Goal: Complete application form: Complete application form

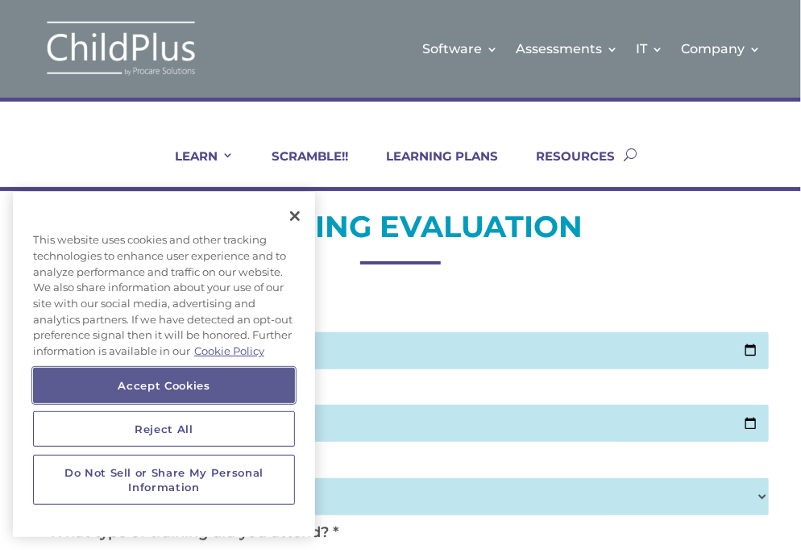
click at [171, 388] on button "Accept Cookies" at bounding box center [164, 384] width 262 height 35
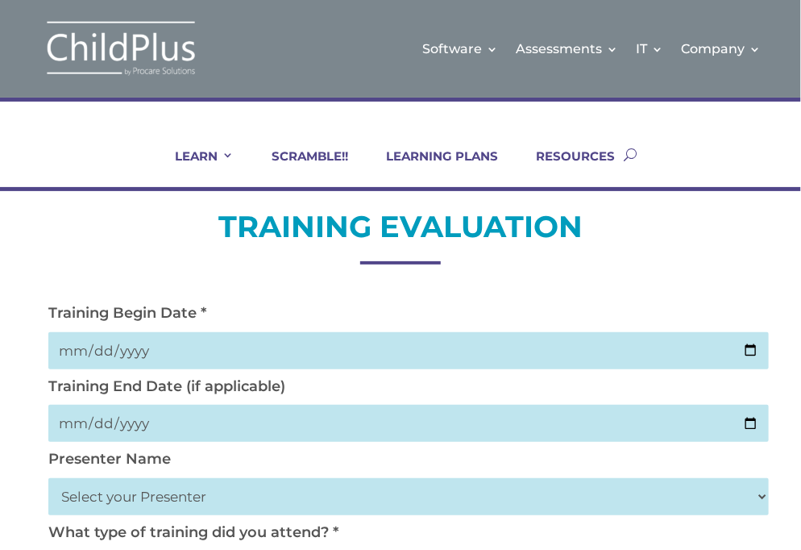
click at [459, 310] on div "Training Begin Date *" at bounding box center [400, 340] width 721 height 73
click at [210, 340] on input "date" at bounding box center [408, 350] width 721 height 37
click at [583, 349] on input "date" at bounding box center [408, 350] width 721 height 37
click at [745, 359] on input "date" at bounding box center [408, 350] width 721 height 37
click at [745, 494] on select "Select your Presenter Aaron Dickerson Amy Corkery Cindy Coats Danielle Hensley …" at bounding box center [408, 496] width 721 height 37
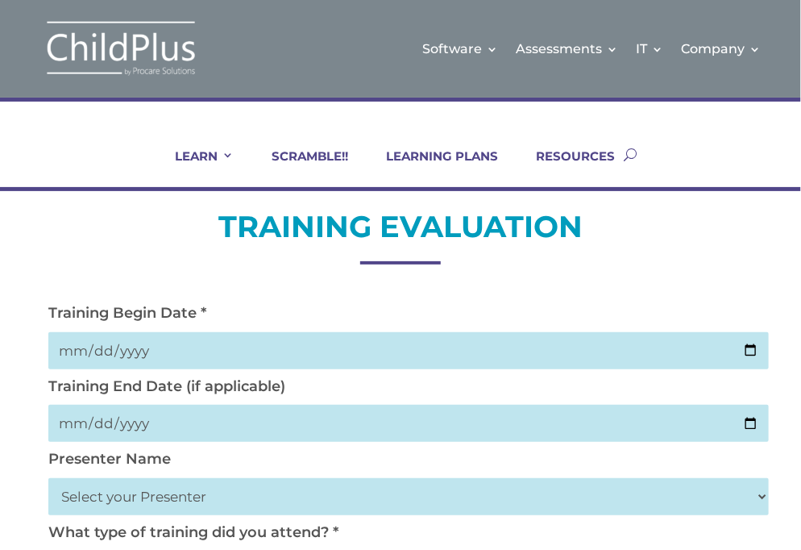
click at [745, 494] on select "Select your Presenter Aaron Dickerson Amy Corkery Cindy Coats Danielle Hensley …" at bounding box center [408, 496] width 721 height 37
click at [357, 347] on input "date" at bounding box center [408, 350] width 721 height 37
type input "2025-10-02"
click at [205, 430] on input "date" at bounding box center [408, 423] width 721 height 37
type input "2025-10-02"
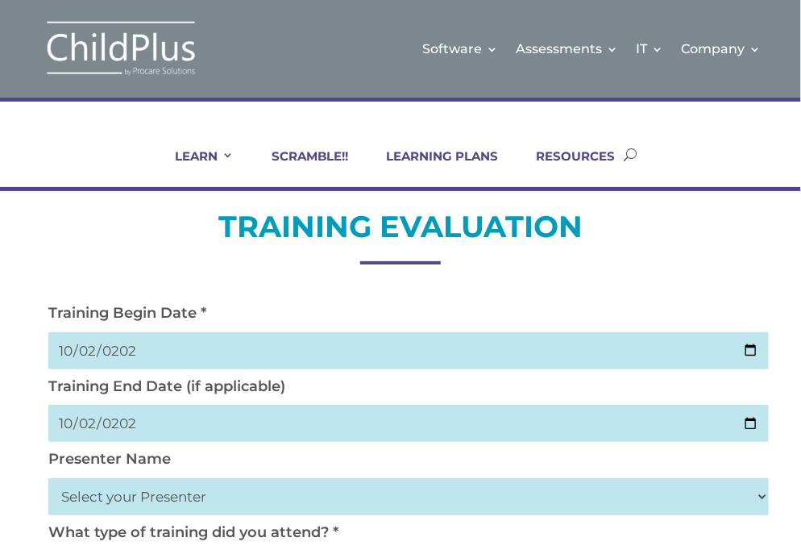
click at [187, 496] on select "Select your Presenter Aaron Dickerson Amy Corkery Cindy Coats Danielle Hensley …" at bounding box center [408, 496] width 721 height 37
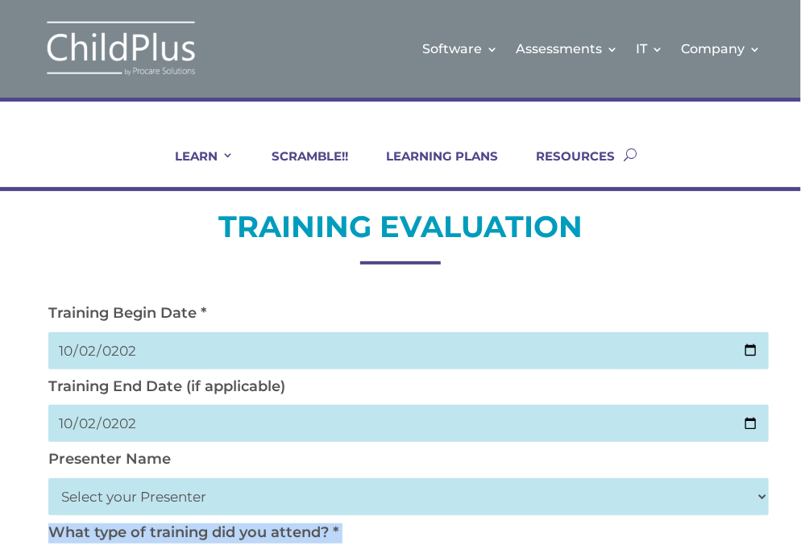
click at [235, 506] on select "Select your Presenter Aaron Dickerson Amy Corkery Cindy Coats Danielle Hensley …" at bounding box center [408, 496] width 721 height 37
click at [161, 493] on select "Select your Presenter Aaron Dickerson Amy Corkery Cindy Coats Danielle Hensley …" at bounding box center [408, 496] width 721 height 37
select select "Nickerson, Trecia"
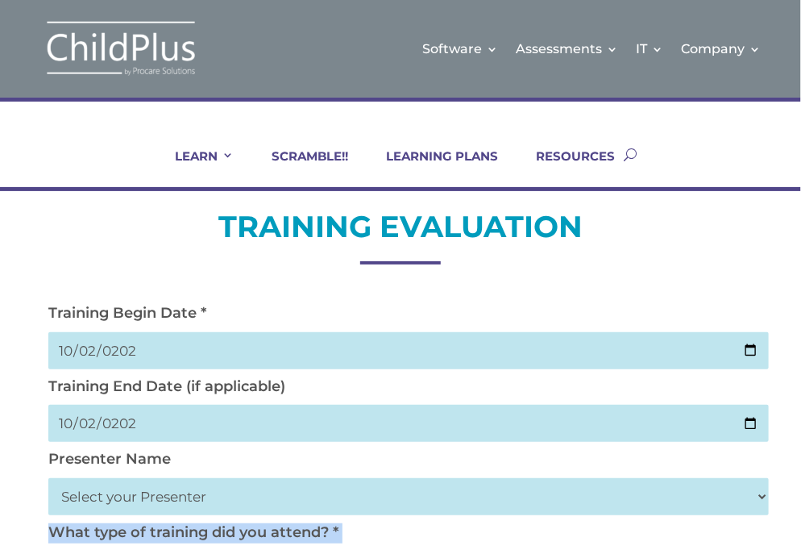
click at [48, 478] on select "Select your Presenter Aaron Dickerson Amy Corkery Cindy Coats Danielle Hensley …" at bounding box center [408, 496] width 721 height 37
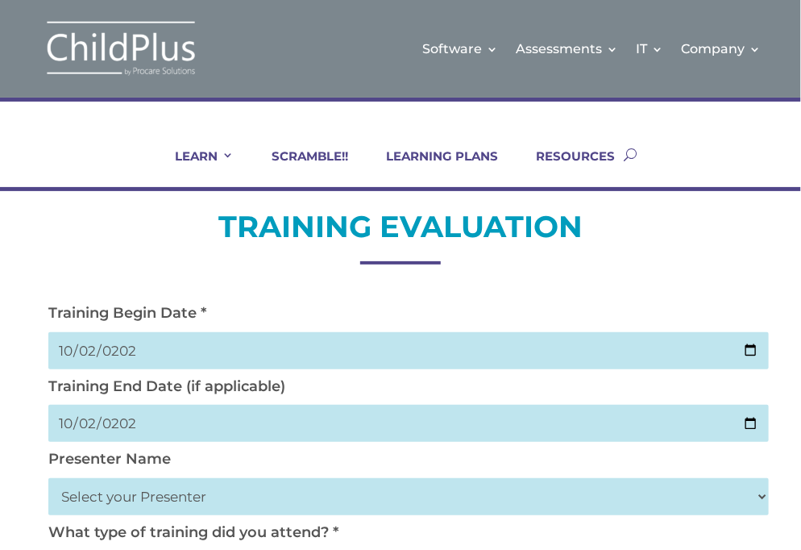
click at [712, 546] on div "What type of training did you attend? * Select Your Training Type On-site (at y…" at bounding box center [400, 559] width 721 height 73
click at [715, 524] on div "What type of training did you attend? * Select Your Training Type On-site (at y…" at bounding box center [400, 559] width 721 height 73
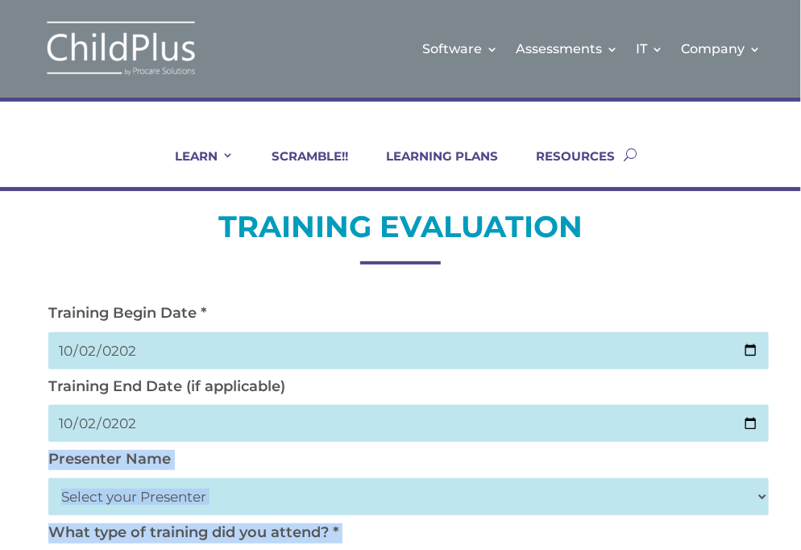
click at [715, 524] on div "Presenter Name Select your Presenter Aaron Dickerson Amy Corkery Cindy Coats Da…" at bounding box center [400, 523] width 721 height 147
drag, startPoint x: 715, startPoint y: 524, endPoint x: 641, endPoint y: 533, distance: 73.9
click at [641, 533] on div "What type of training did you attend? * Select Your Training Type On-site (at y…" at bounding box center [400, 559] width 721 height 73
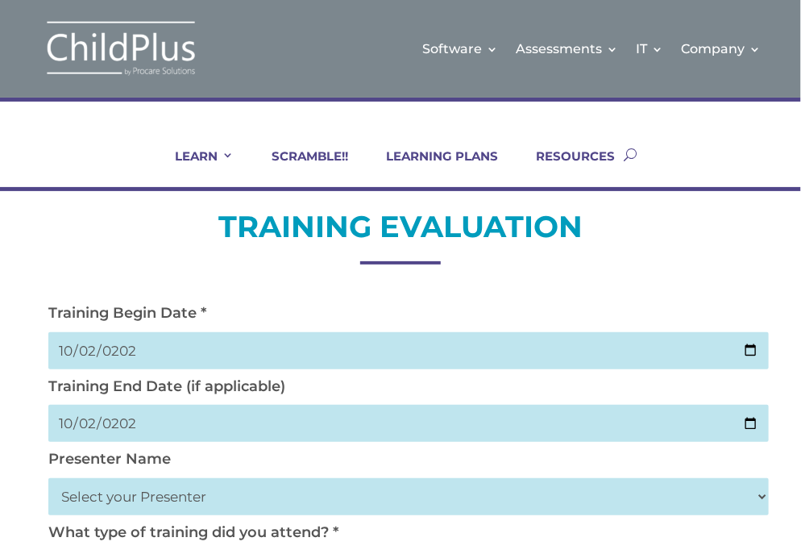
click at [70, 350] on input "date" at bounding box center [408, 350] width 721 height 37
type input "2025-10-02"
click at [83, 419] on input "date" at bounding box center [408, 423] width 721 height 37
type input "2025-10-02"
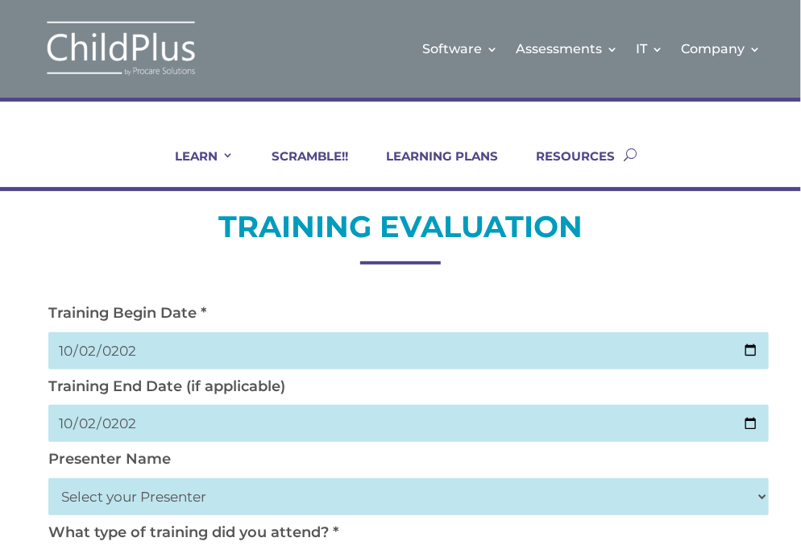
click at [131, 492] on select "Select your Presenter Aaron Dickerson Amy Corkery Cindy Coats Danielle Hensley …" at bounding box center [408, 496] width 721 height 37
select select "Nickerson, Trecia"
click at [48, 478] on select "Select your Presenter Aaron Dickerson Amy Corkery Cindy Coats Danielle Hensley …" at bounding box center [408, 496] width 721 height 37
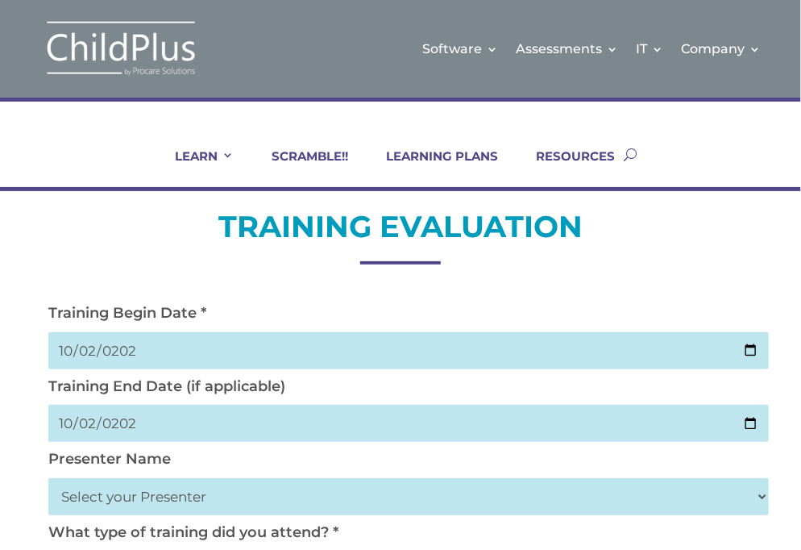
drag, startPoint x: 788, startPoint y: 533, endPoint x: 771, endPoint y: 309, distance: 223.9
click at [338, 528] on label "What type of training did you attend? *" at bounding box center [193, 532] width 290 height 18
click at [306, 533] on label "What type of training did you attend? *" at bounding box center [193, 532] width 290 height 18
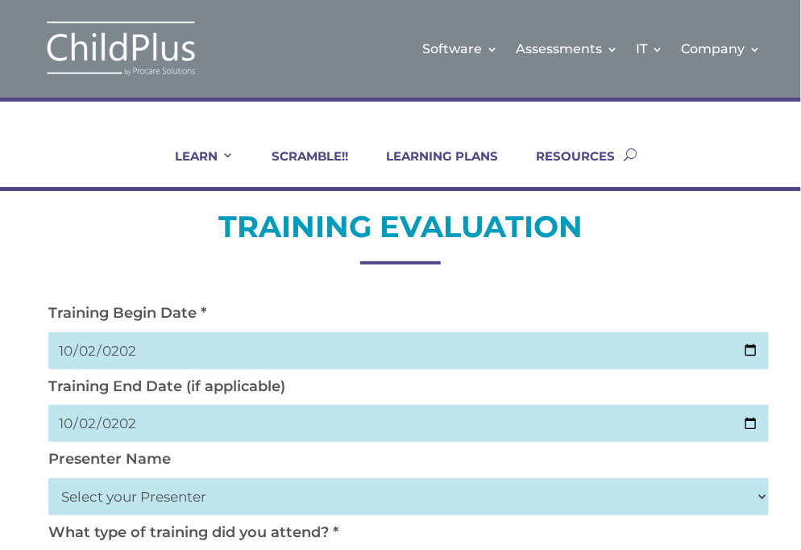
drag, startPoint x: 306, startPoint y: 533, endPoint x: 378, endPoint y: 531, distance: 71.7
click at [378, 531] on div "What type of training did you attend? * Select Your Training Type On-site (at y…" at bounding box center [400, 559] width 721 height 73
click at [570, 155] on link "RESOURCES" at bounding box center [566, 167] width 99 height 39
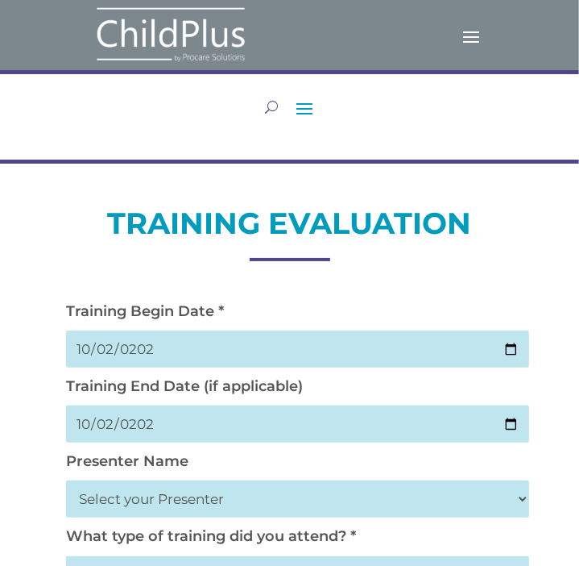
drag, startPoint x: 574, startPoint y: 517, endPoint x: 571, endPoint y: 495, distance: 21.9
click at [542, 126] on div "LEARN IN-PERSON Consulting On-site Events Summit Scramble!! ONLINE Courses Cert…" at bounding box center [289, 116] width 579 height 93
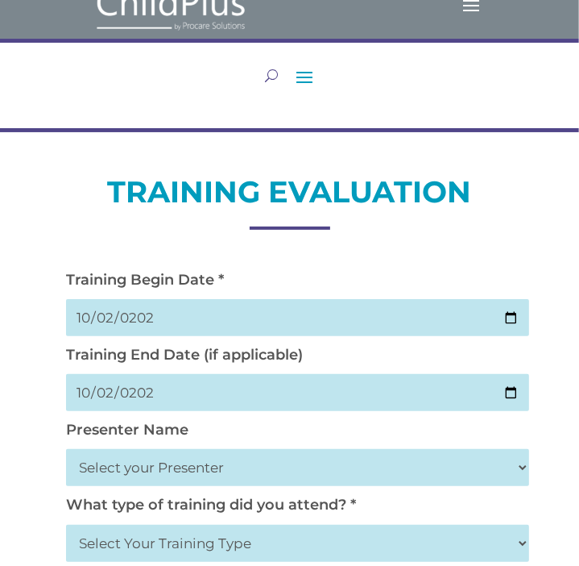
click at [515, 549] on select "Select Your Training Type On-site (at your agency) Virtual Visit Live Group Web…" at bounding box center [297, 543] width 463 height 37
select select "Virtual Visit"
click at [66, 528] on select "Select Your Training Type On-site (at your agency) Virtual Visit Live Group Web…" at bounding box center [297, 543] width 463 height 37
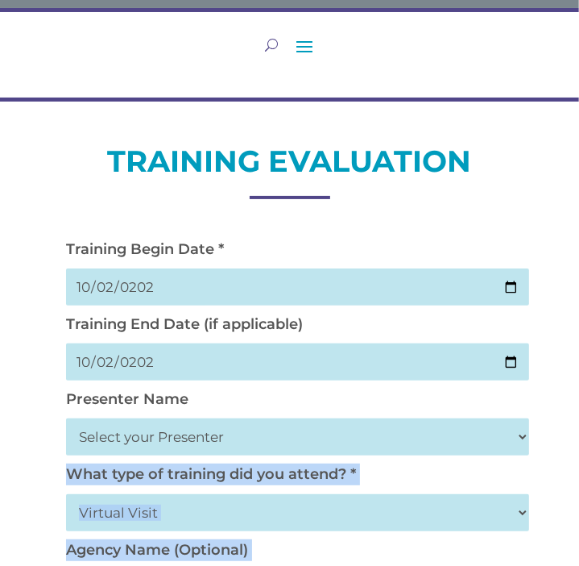
click at [226, 546] on label "Agency Name (Optional)" at bounding box center [157, 550] width 182 height 18
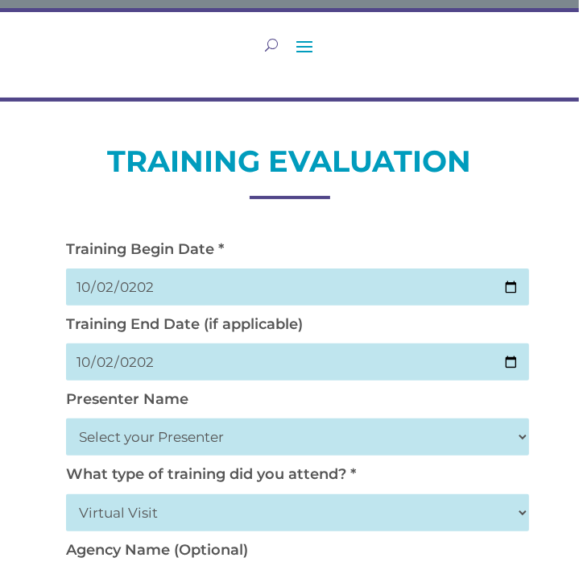
click at [257, 548] on div "Agency Name (Optional)" at bounding box center [289, 575] width 463 height 73
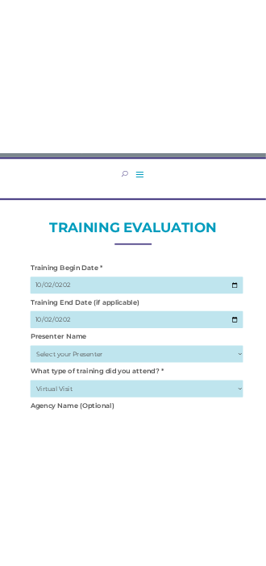
scroll to position [75, 0]
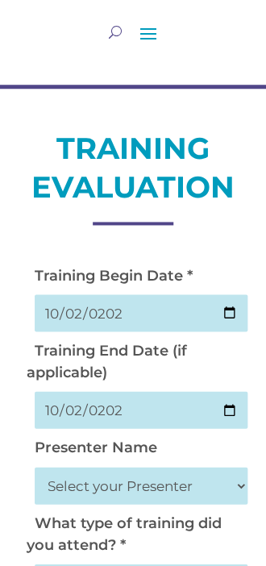
click at [219, 530] on label "What type of training did you attend? *" at bounding box center [124, 532] width 195 height 39
click at [226, 536] on div "What type of training did you attend? * Select Your Training Type On-site (at y…" at bounding box center [133, 560] width 213 height 97
click at [232, 539] on div "What type of training did you attend? * Select Your Training Type On-site (at y…" at bounding box center [133, 560] width 213 height 97
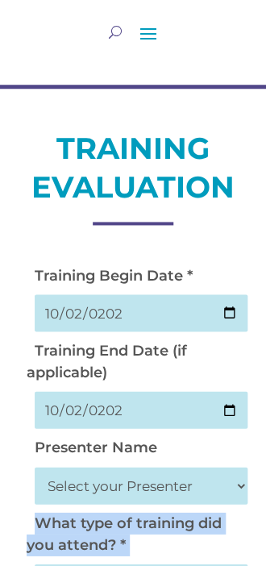
click at [232, 539] on div "What type of training did you attend? * Select Your Training Type On-site (at y…" at bounding box center [133, 560] width 213 height 97
